Goal: Contribute content

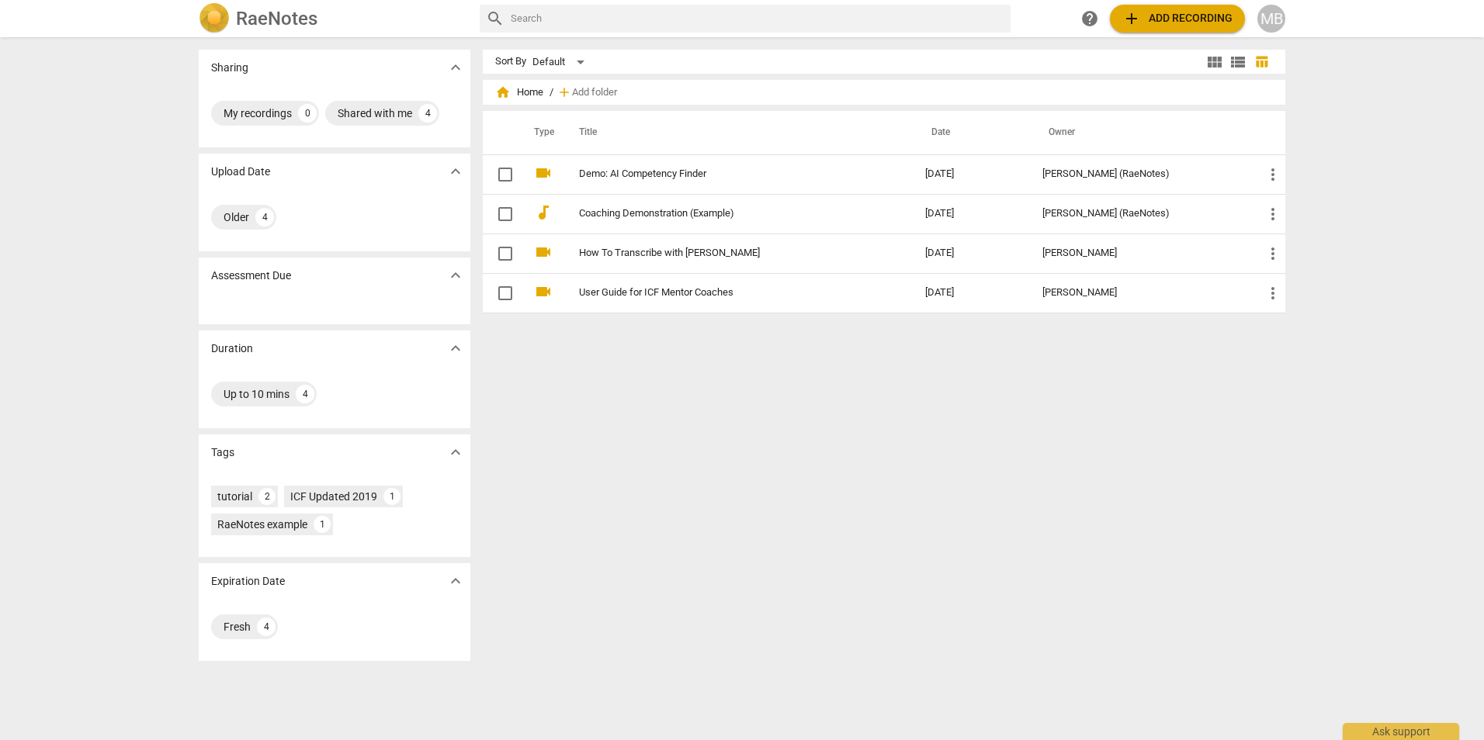
click at [1213, 18] on span "add Add recording" at bounding box center [1177, 18] width 110 height 19
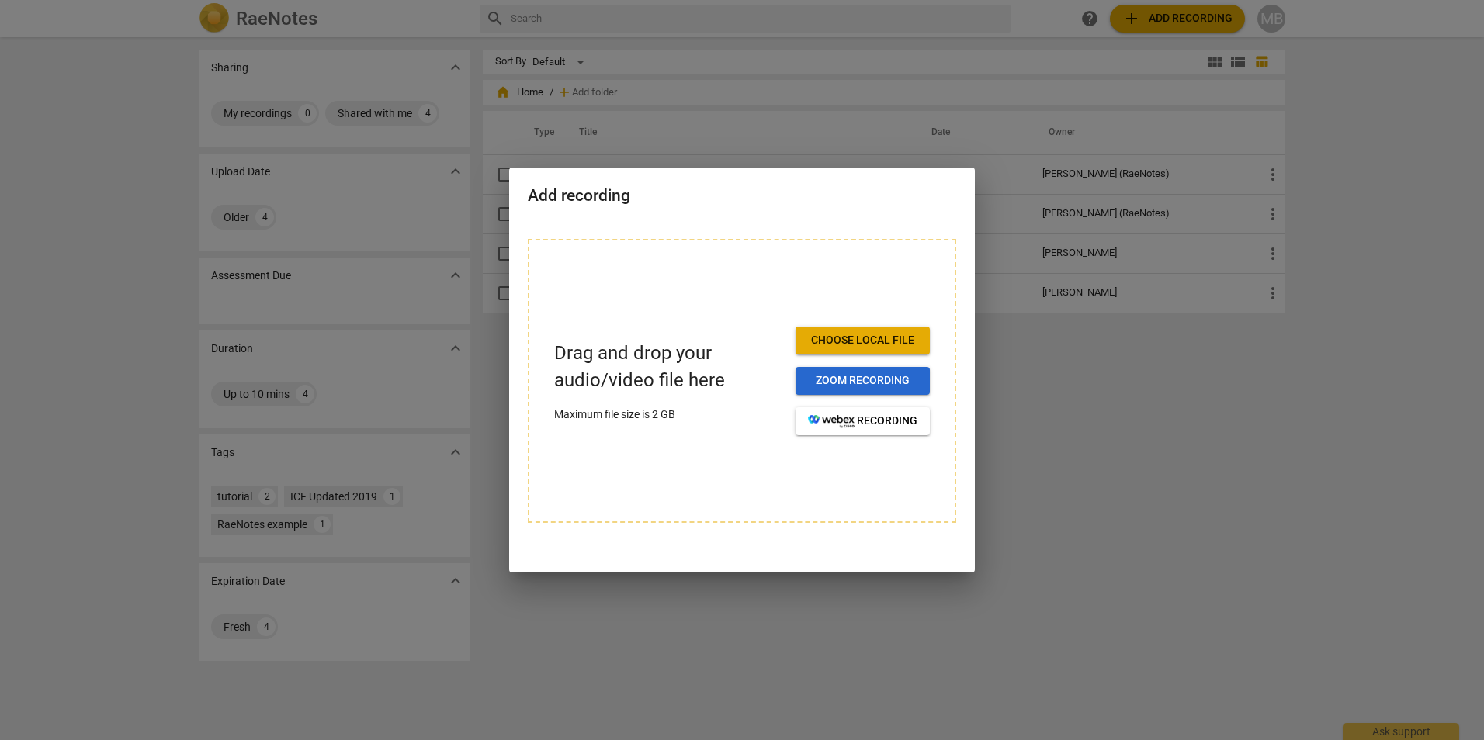
click at [885, 382] on span "Zoom recording" at bounding box center [862, 381] width 109 height 16
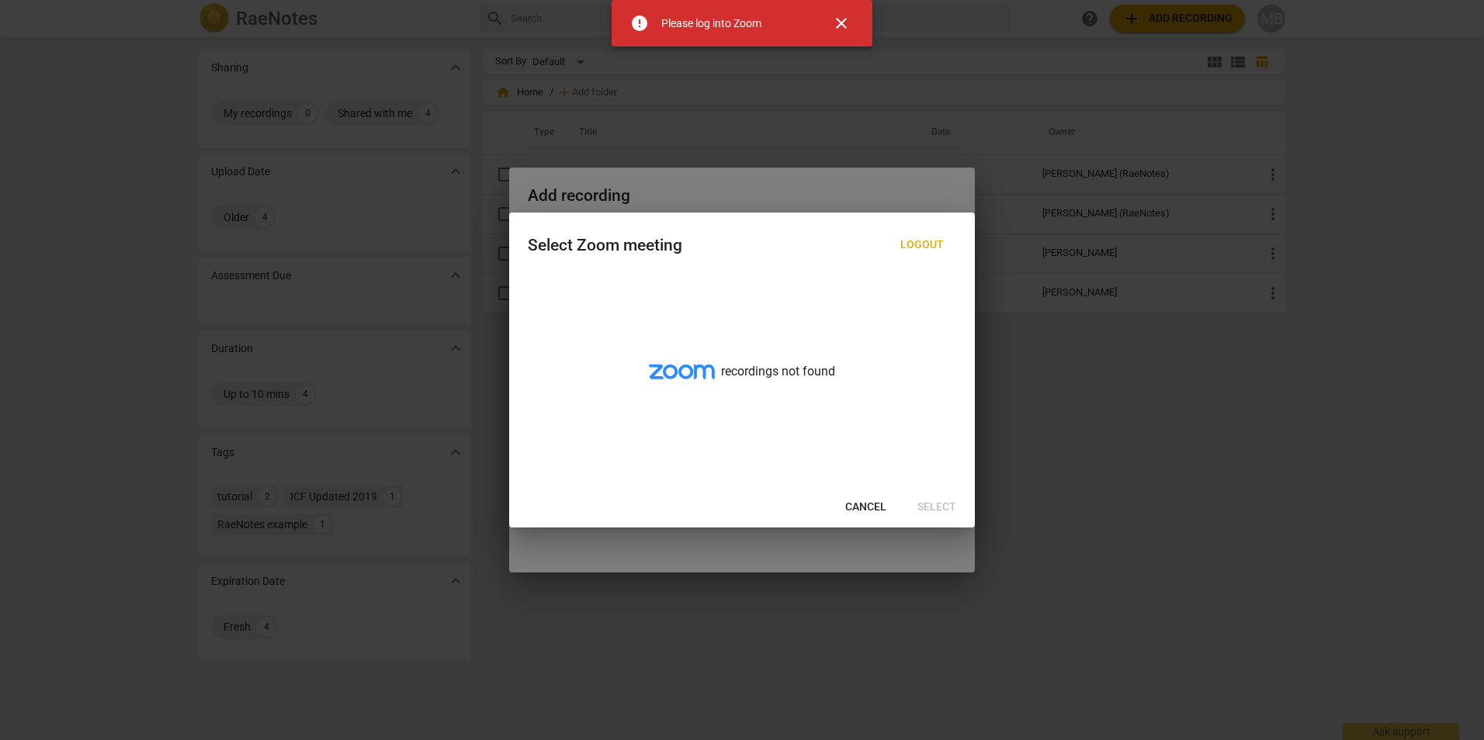
click at [841, 26] on span "close" at bounding box center [841, 23] width 19 height 19
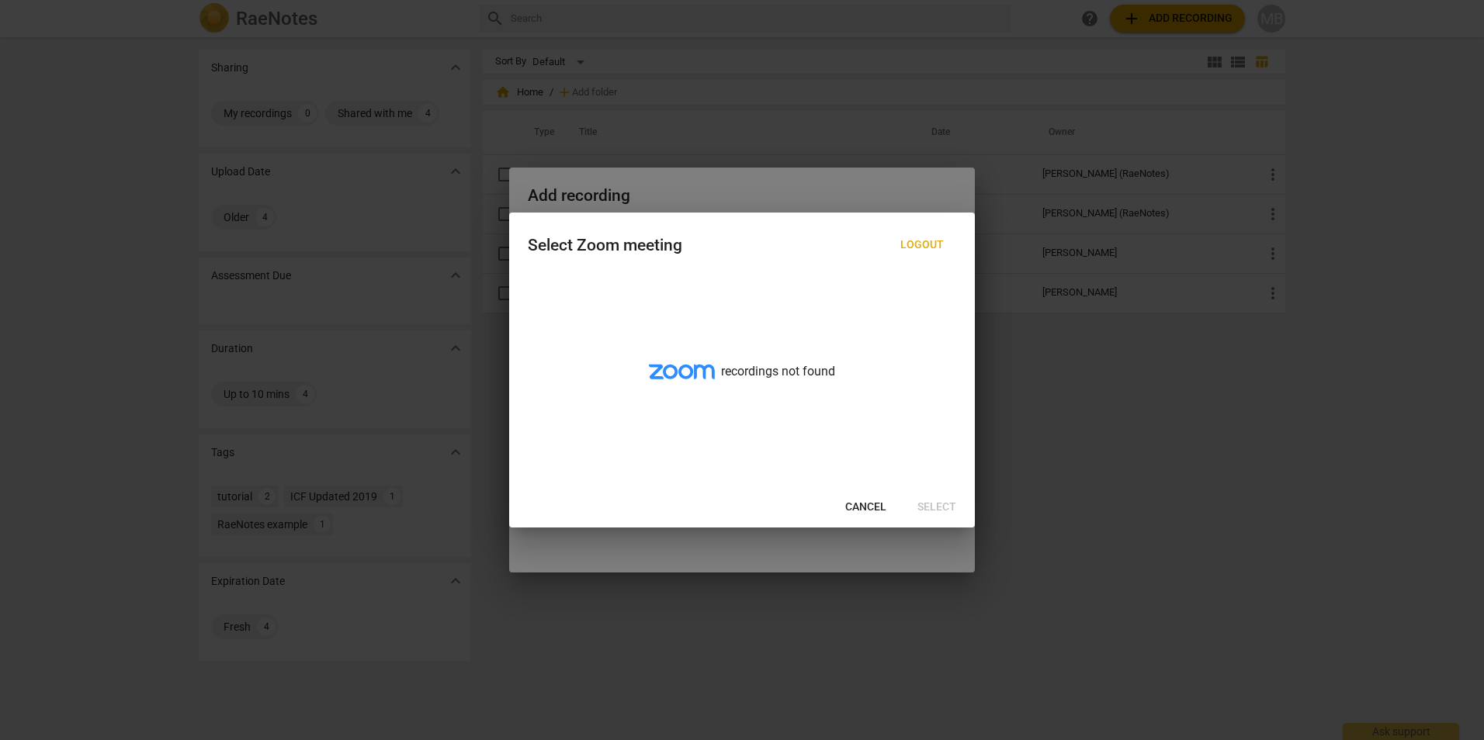
click at [858, 504] on span "Cancel" at bounding box center [865, 508] width 41 height 16
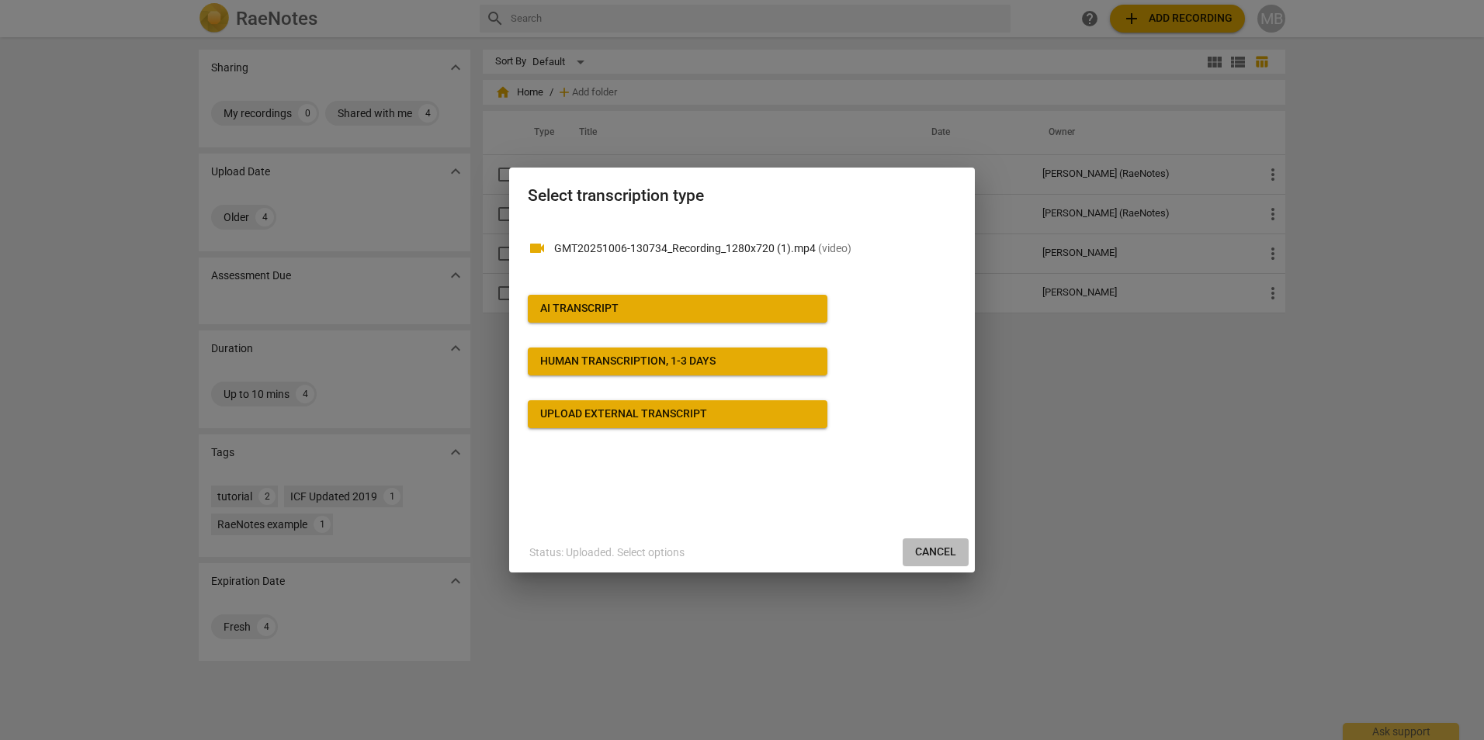
click at [944, 564] on button "Cancel" at bounding box center [936, 553] width 66 height 28
